Goal: Transaction & Acquisition: Purchase product/service

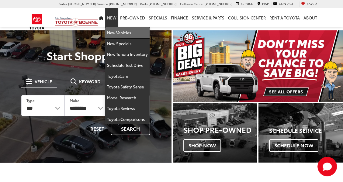
click at [119, 31] on link "New Vehicles" at bounding box center [127, 32] width 44 height 11
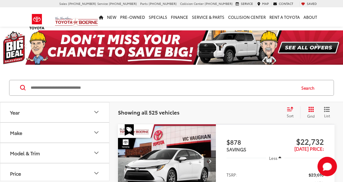
paste input "*****"
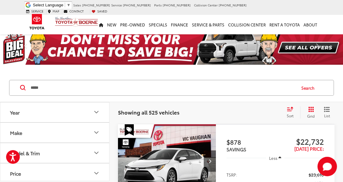
type input "*****"
click at [312, 88] on button "Search" at bounding box center [309, 87] width 28 height 15
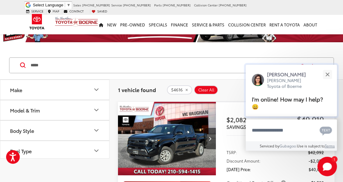
scroll to position [27, 0]
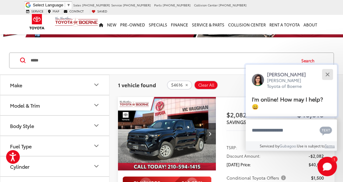
click at [326, 70] on button "Close" at bounding box center [327, 74] width 13 height 13
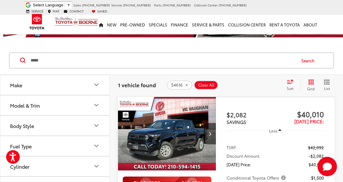
click at [184, 114] on img "2025 Toyota Tacoma SR5 0" at bounding box center [167, 134] width 99 height 74
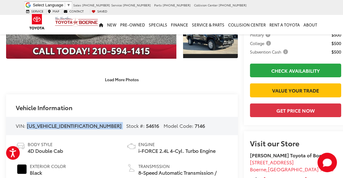
drag, startPoint x: 27, startPoint y: 125, endPoint x: 80, endPoint y: 122, distance: 52.9
click at [80, 122] on div "VIN: 3TMKB5FN9SM049233 Stock #: 54616 Model Code: 7146" at bounding box center [122, 126] width 232 height 18
drag, startPoint x: 80, startPoint y: 122, endPoint x: 74, endPoint y: 126, distance: 7.1
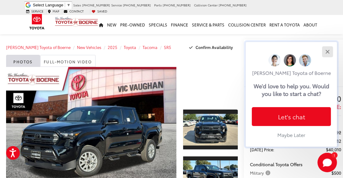
click at [328, 52] on button "Close" at bounding box center [327, 51] width 13 height 13
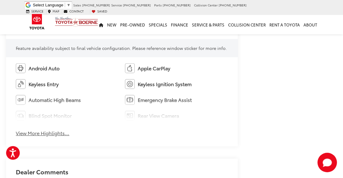
scroll to position [387, 0]
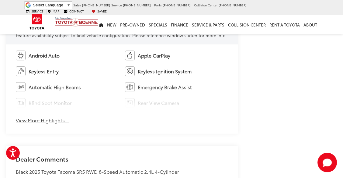
click at [60, 119] on button "View More Highlights..." at bounding box center [42, 120] width 53 height 7
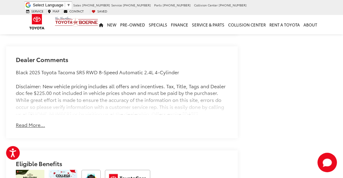
scroll to position [525, 0]
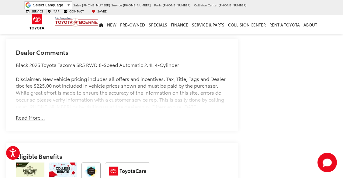
click at [39, 117] on button "Read More..." at bounding box center [30, 117] width 29 height 7
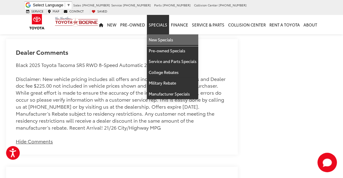
click at [159, 34] on link "New Specials" at bounding box center [172, 39] width 51 height 11
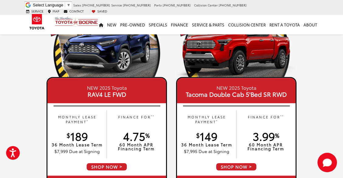
scroll to position [607, 0]
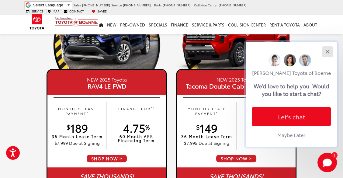
click at [329, 52] on button "Close" at bounding box center [327, 51] width 13 height 13
